Goal: Task Accomplishment & Management: Use online tool/utility

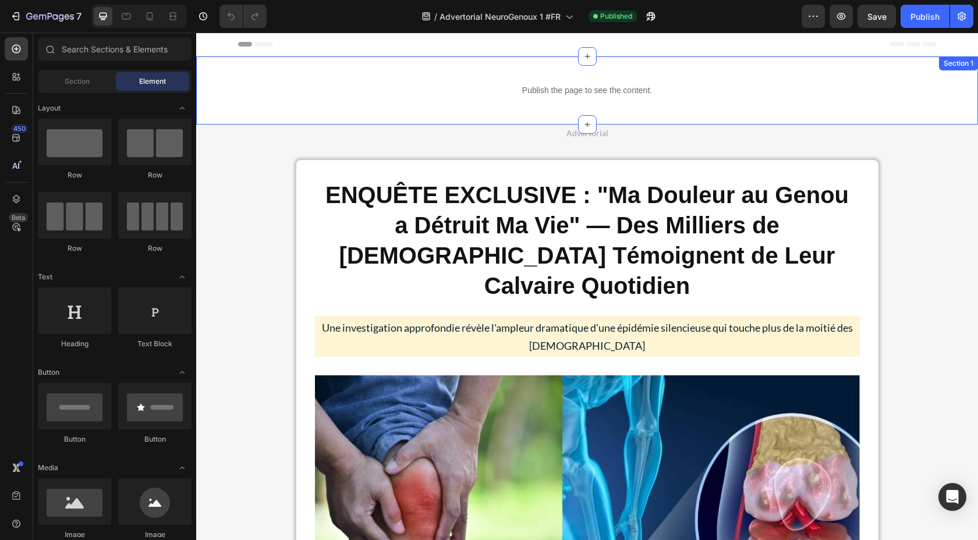
click at [336, 65] on div "Publish the page to see the content. Custom Code Section 1" at bounding box center [587, 90] width 782 height 68
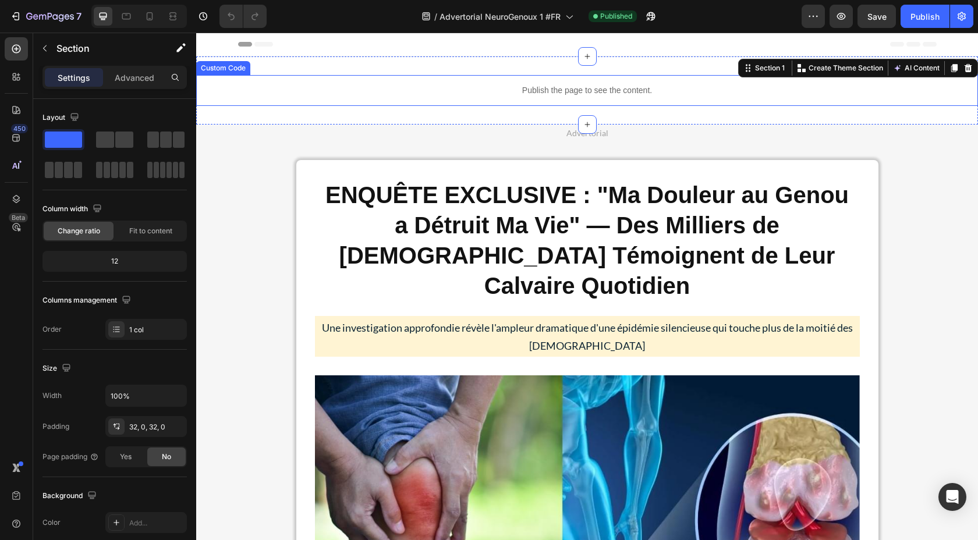
click at [324, 85] on p "Publish the page to see the content." at bounding box center [587, 90] width 782 height 12
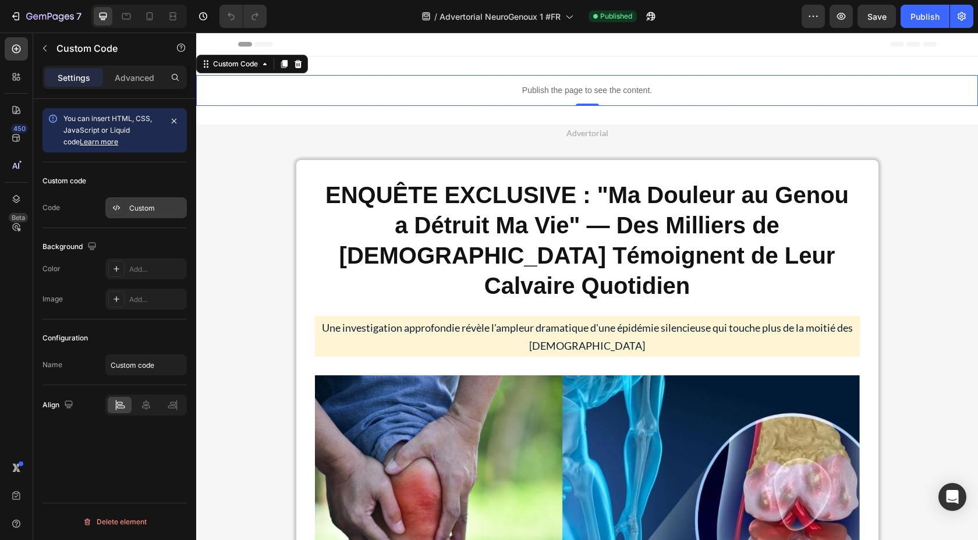
click at [134, 201] on div "Custom" at bounding box center [145, 207] width 81 height 21
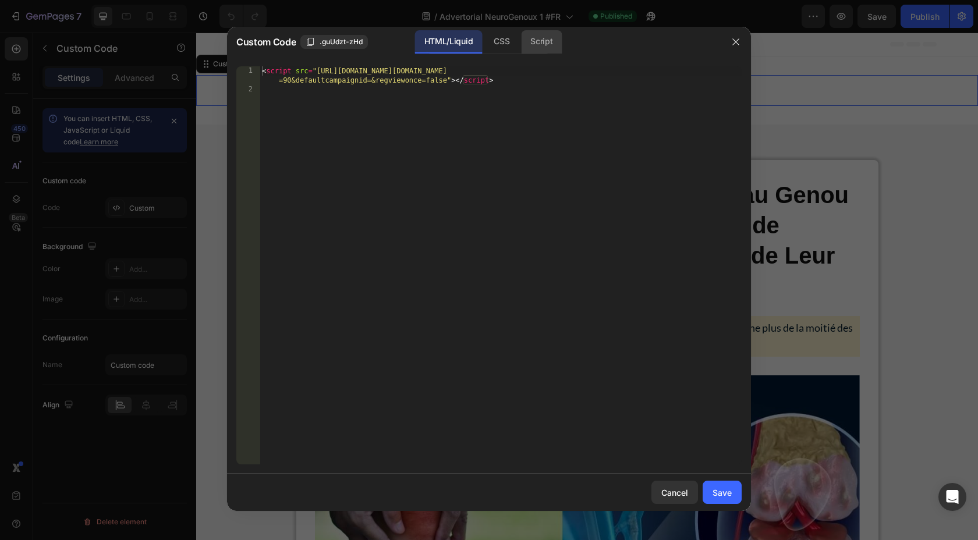
click at [547, 42] on div "Script" at bounding box center [541, 41] width 41 height 23
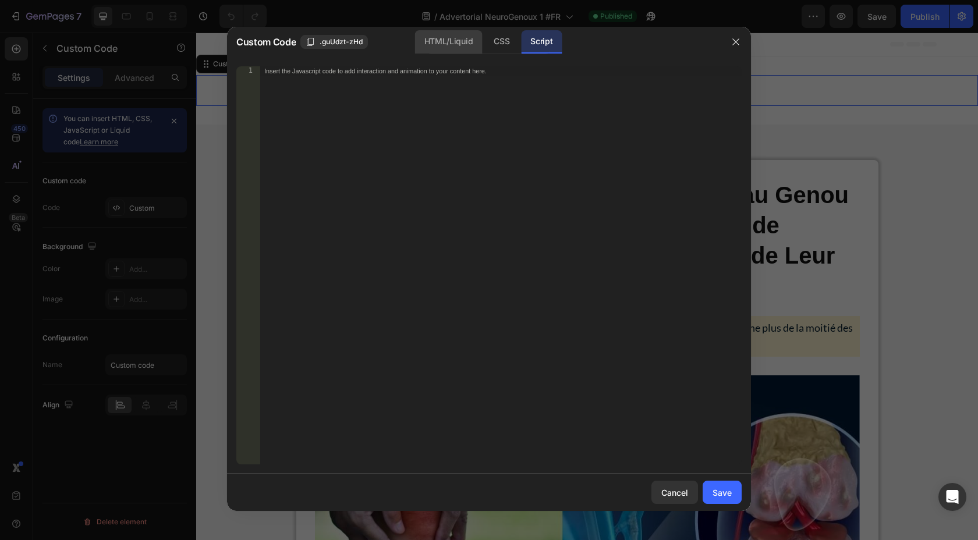
click at [484, 44] on div "HTML/Liquid" at bounding box center [501, 41] width 34 height 23
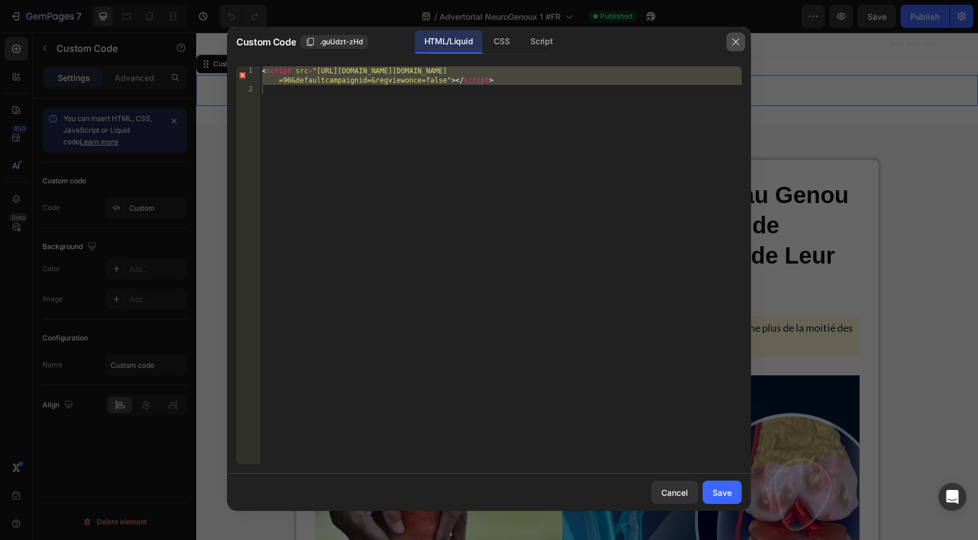
click at [741, 42] on button "button" at bounding box center [735, 42] width 19 height 19
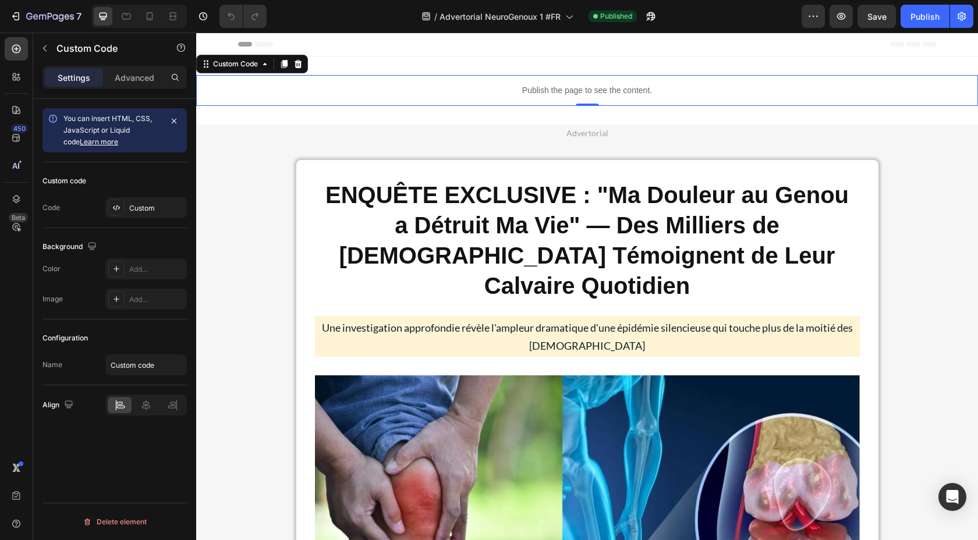
click at [243, 115] on div "Publish the page to see the content. Custom Code 0 Section 1" at bounding box center [587, 90] width 782 height 68
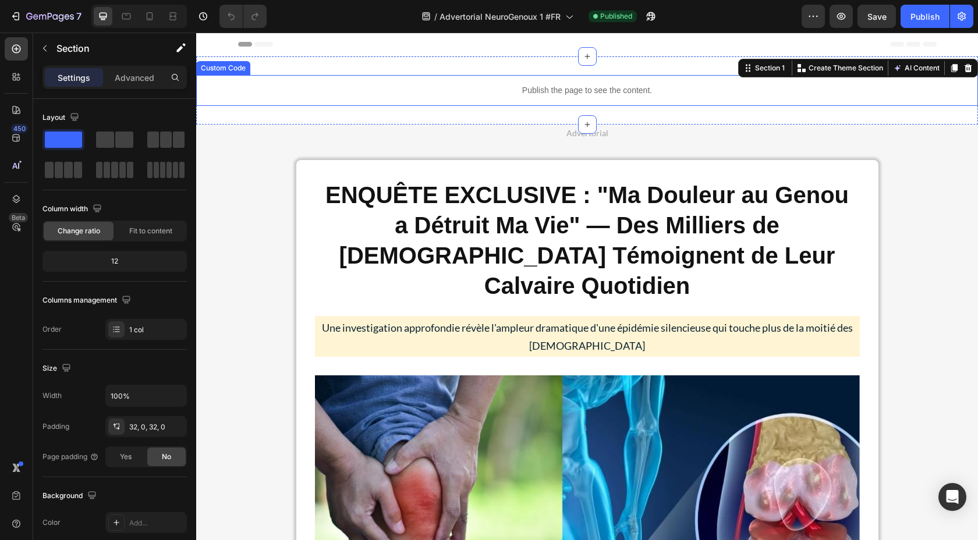
click at [331, 88] on p "Publish the page to see the content." at bounding box center [587, 90] width 782 height 12
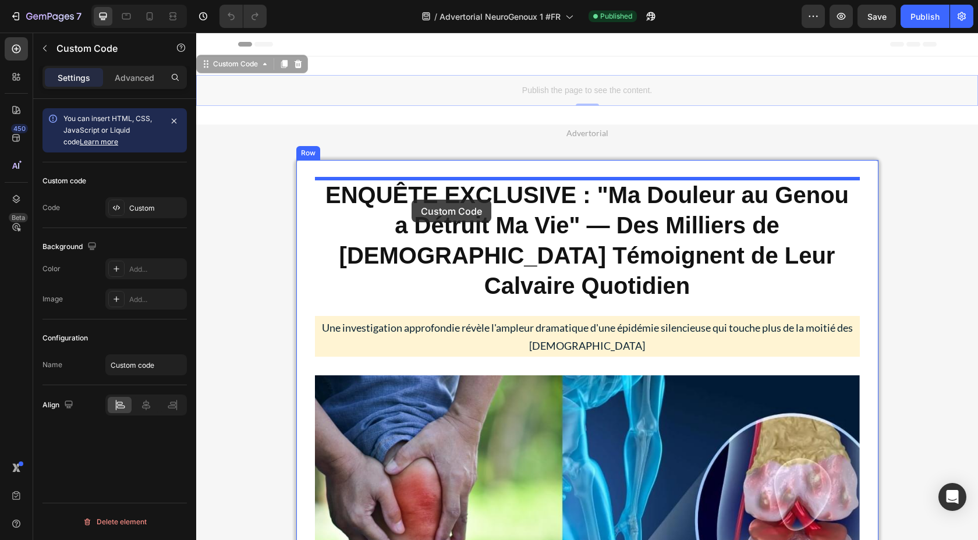
drag, startPoint x: 210, startPoint y: 63, endPoint x: 411, endPoint y: 200, distance: 243.6
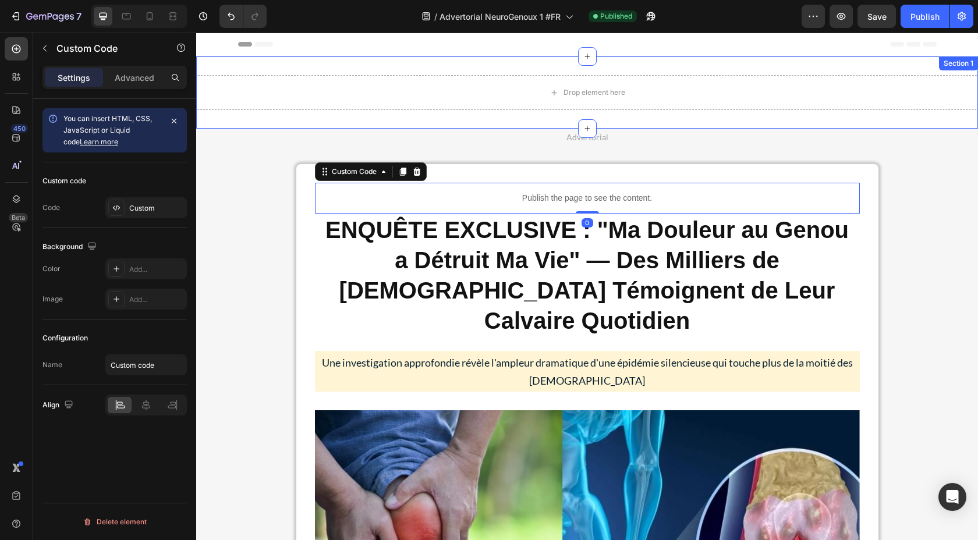
click at [399, 66] on div "Drop element here Section 1" at bounding box center [587, 92] width 782 height 72
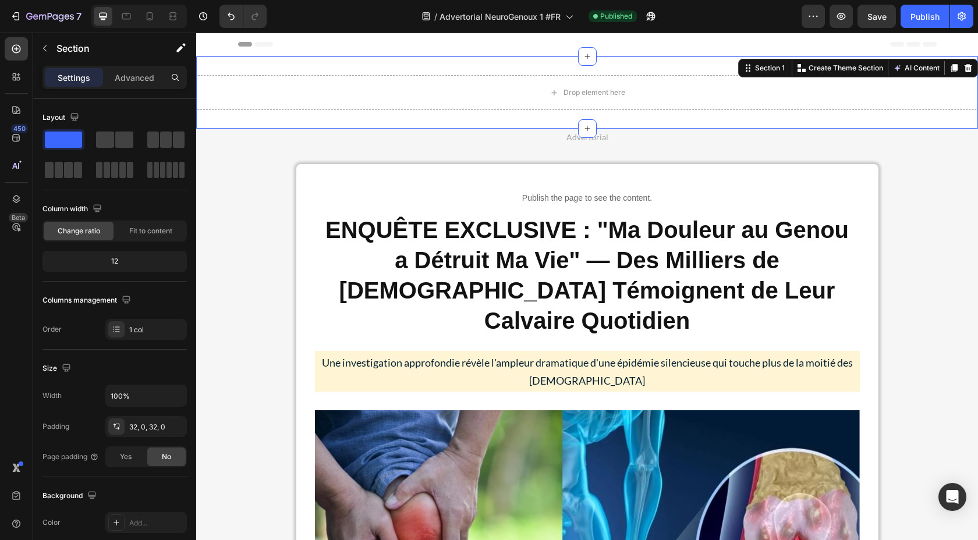
click at [971, 65] on icon at bounding box center [968, 68] width 8 height 8
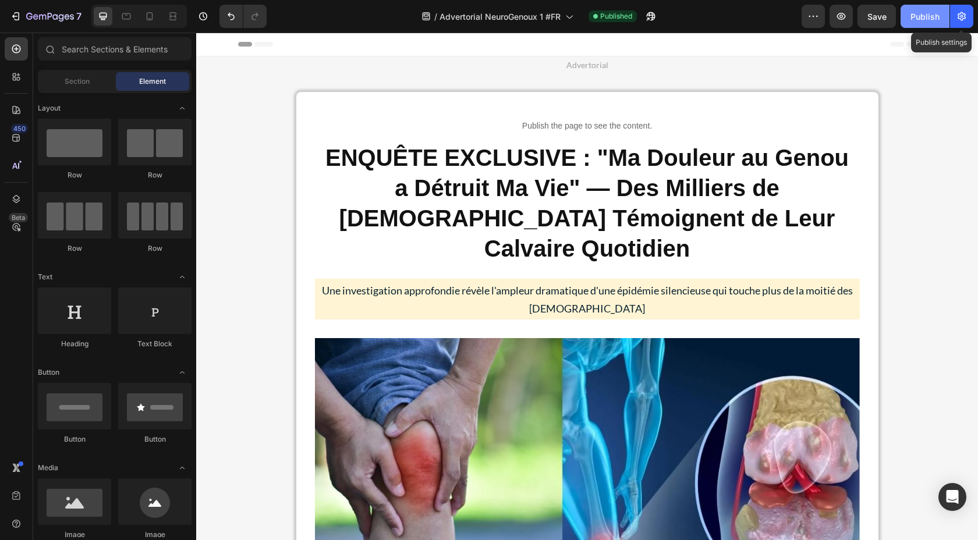
click at [924, 16] on div "Publish" at bounding box center [924, 16] width 29 height 12
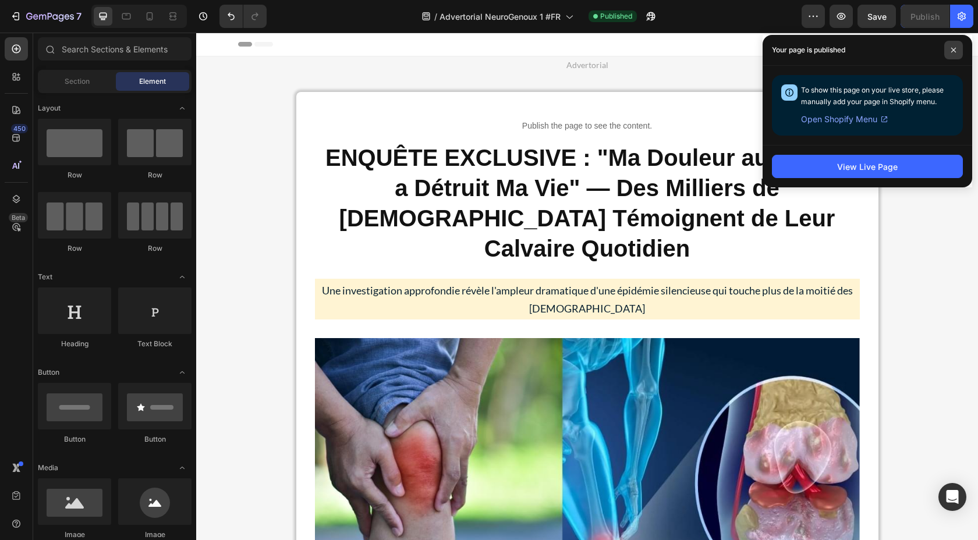
click at [953, 50] on icon at bounding box center [953, 50] width 5 height 5
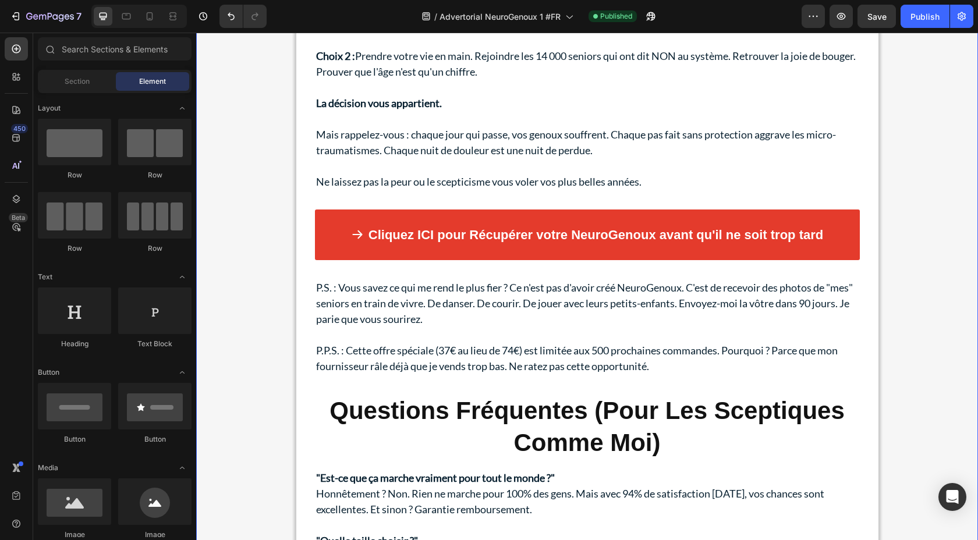
scroll to position [11773, 0]
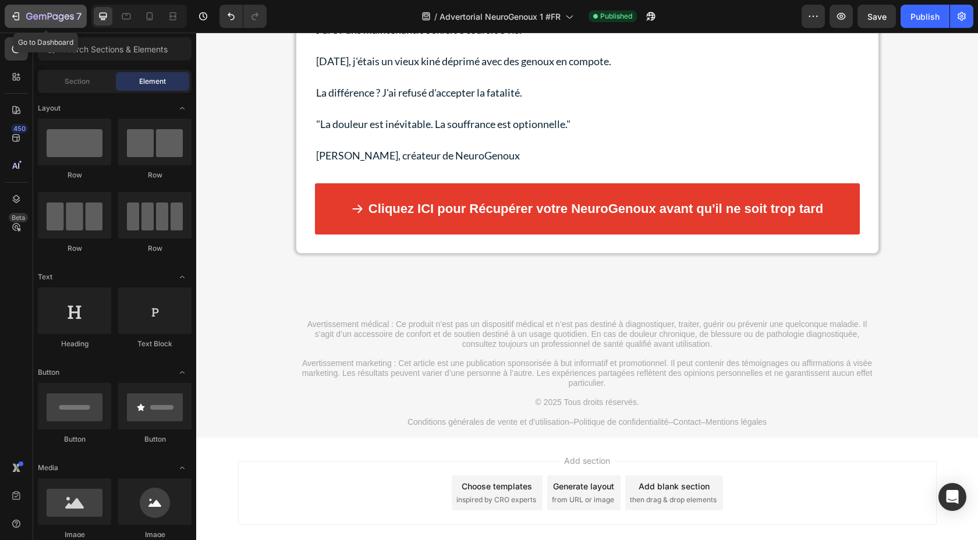
click at [22, 18] on div "7" at bounding box center [46, 16] width 72 height 14
